Goal: Information Seeking & Learning: Learn about a topic

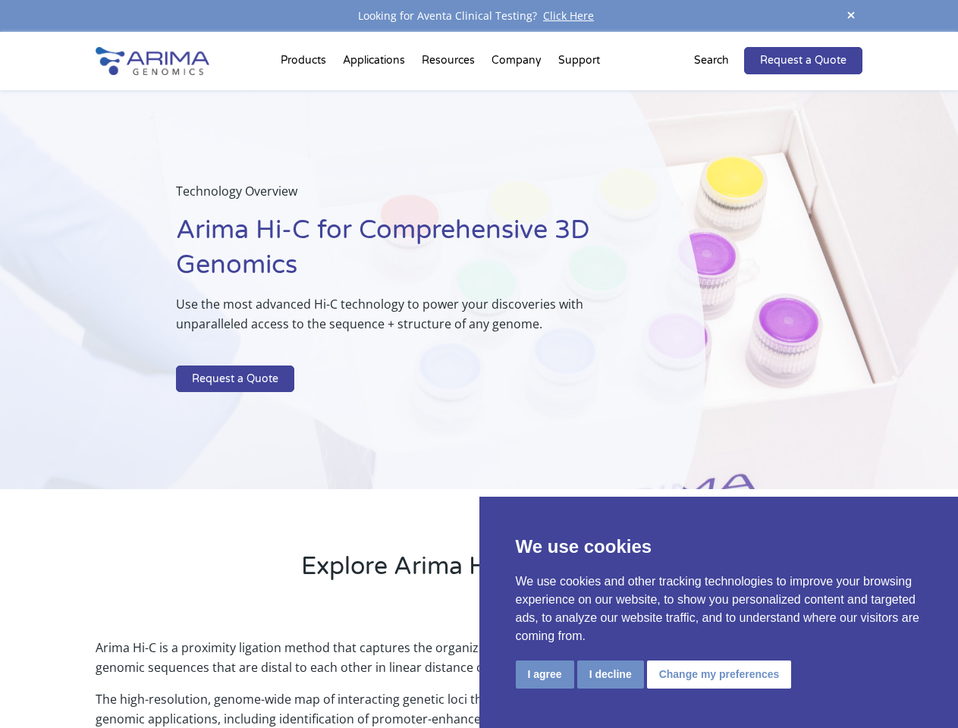
click at [479, 364] on p at bounding box center [402, 356] width 453 height 20
click at [545, 674] on button "I agree" at bounding box center [545, 675] width 58 height 28
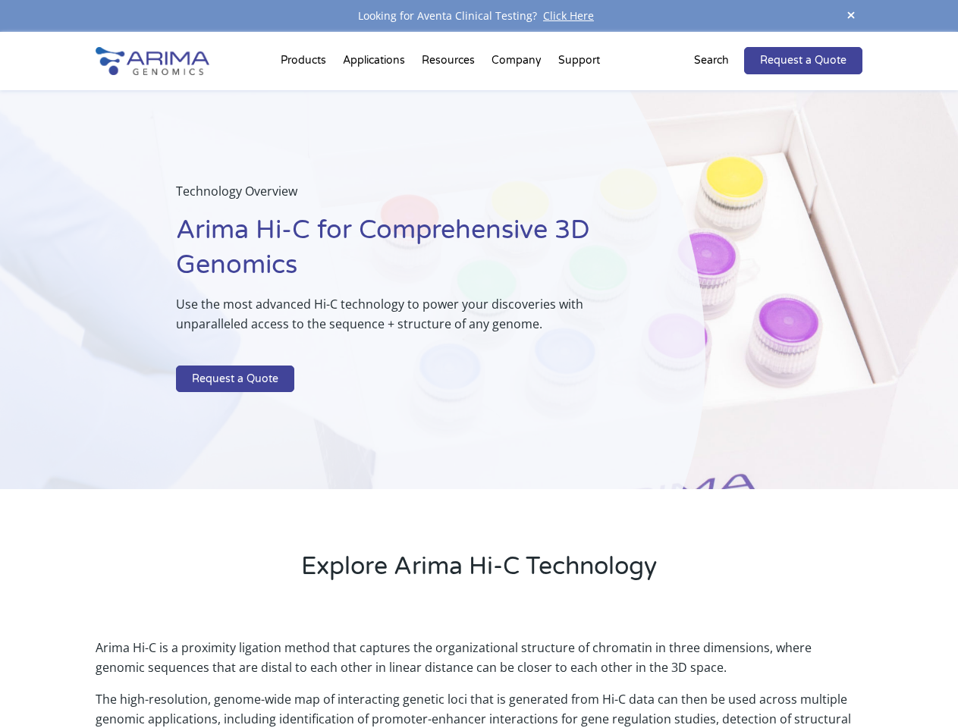
click at [610, 674] on p "Arima Hi-C is a proximity ligation method that captures the organizational stru…" at bounding box center [479, 664] width 766 height 52
click at [717, 674] on p "Arima Hi-C is a proximity ligation method that captures the organizational stru…" at bounding box center [479, 664] width 766 height 52
click at [851, 16] on span at bounding box center [851, 16] width 23 height 20
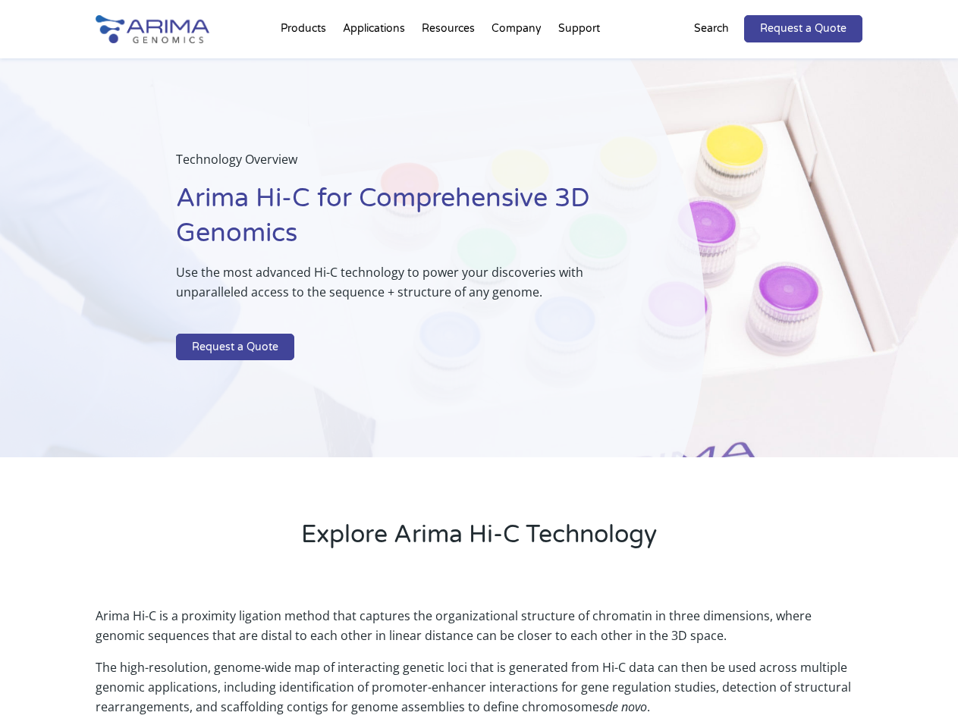
click at [479, 380] on div "Technology Overview Arima Hi-C for Comprehensive 3D Genomics Use the most advan…" at bounding box center [352, 258] width 705 height 400
click at [306, 64] on div "Technology Overview Arima Hi-C for Comprehensive 3D Genomics Use the most advan…" at bounding box center [352, 258] width 705 height 400
click at [450, 64] on div "Technology Overview Arima Hi-C for Comprehensive 3D Genomics Use the most advan…" at bounding box center [352, 258] width 705 height 400
click at [517, 64] on div "Technology Overview Arima Hi-C for Comprehensive 3D Genomics Use the most advan…" at bounding box center [352, 258] width 705 height 400
click at [579, 64] on div "Technology Overview Arima Hi-C for Comprehensive 3D Genomics Use the most advan…" at bounding box center [352, 258] width 705 height 400
